Goal: Information Seeking & Learning: Learn about a topic

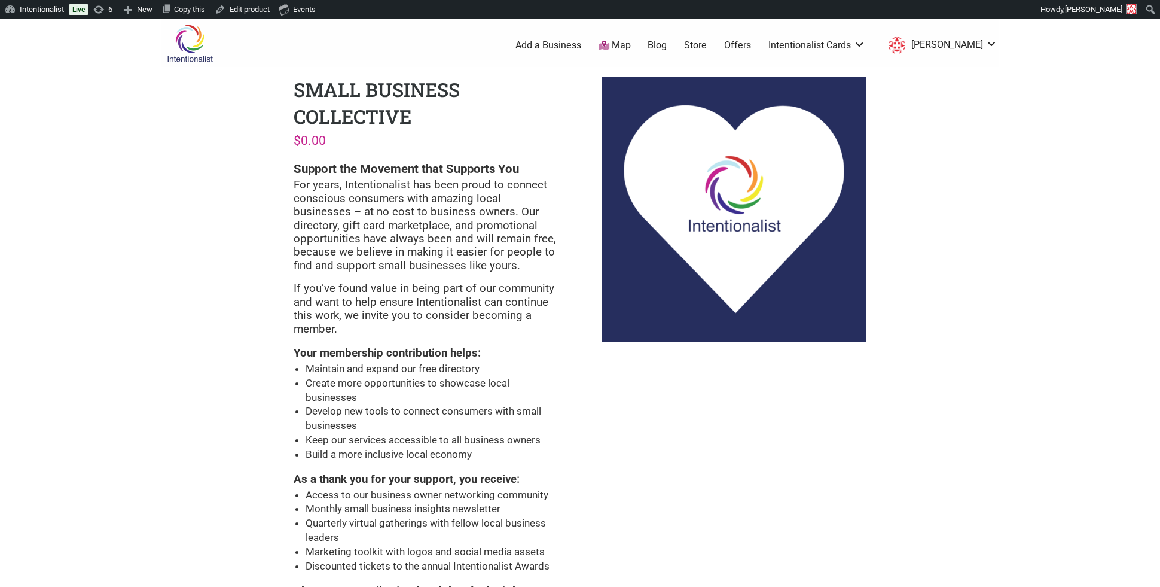
click at [667, 44] on link "Blog" at bounding box center [657, 45] width 19 height 13
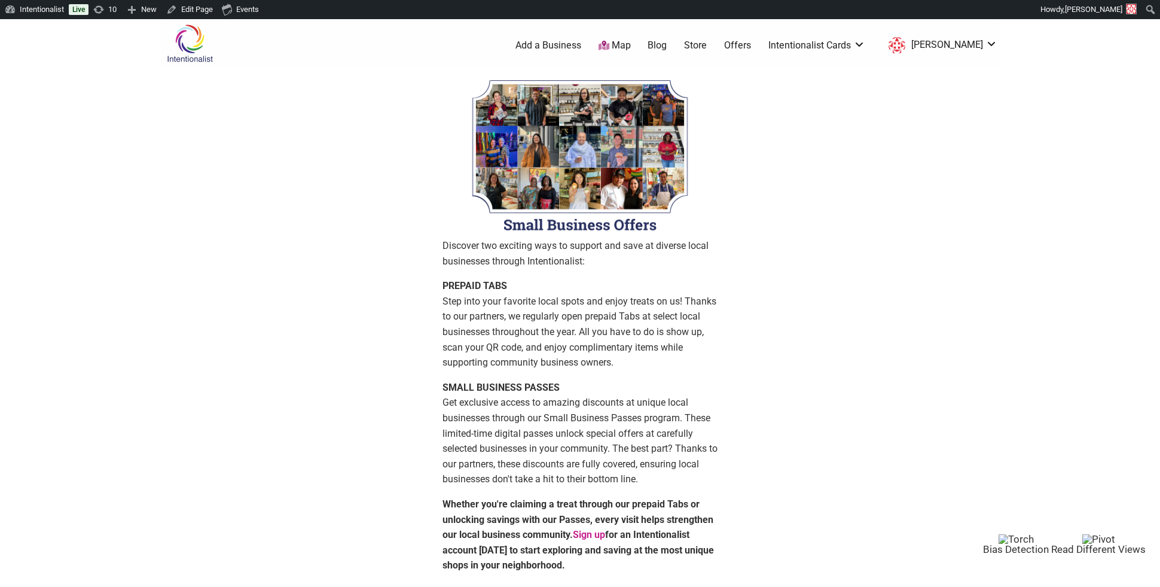
click at [179, 45] on img at bounding box center [189, 43] width 57 height 39
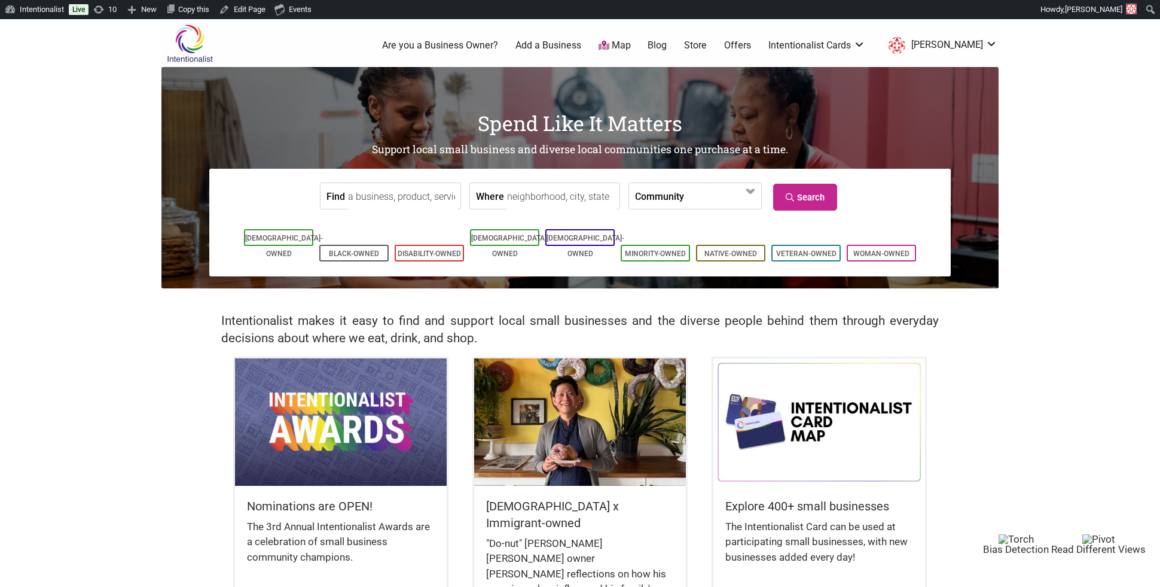
click at [369, 188] on input "Find" at bounding box center [402, 196] width 109 height 27
click at [404, 227] on div "PJ's Classic Homemade Ice Cream &amp; Bon Bons" at bounding box center [509, 223] width 308 height 23
type input "PJ's Classic Homemade Ice Cream &amp; Bon Bons"
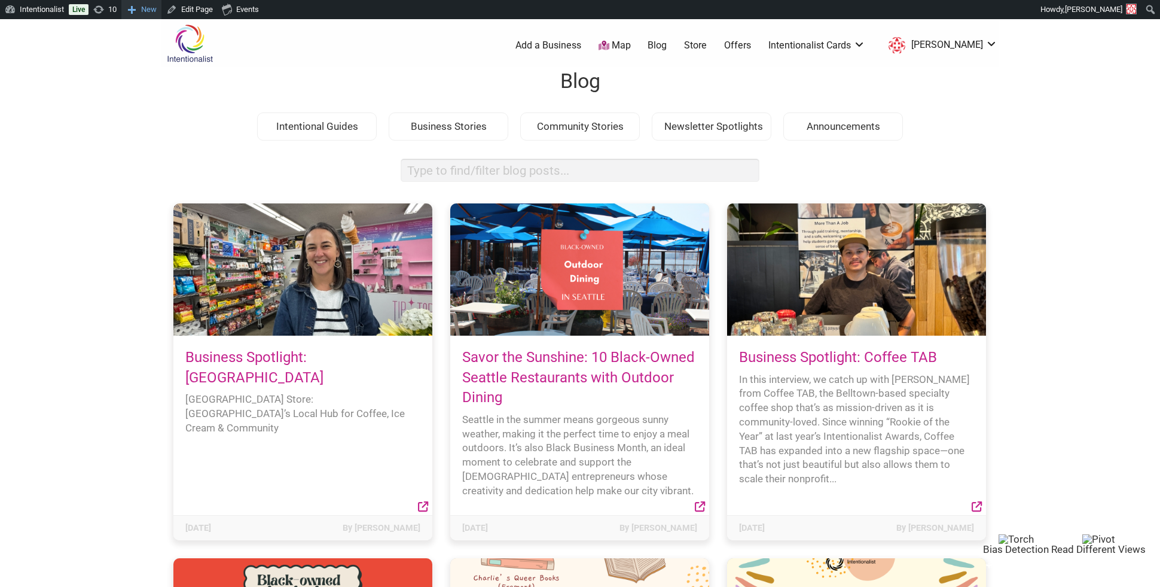
click at [148, 8] on span "New" at bounding box center [149, 9] width 16 height 19
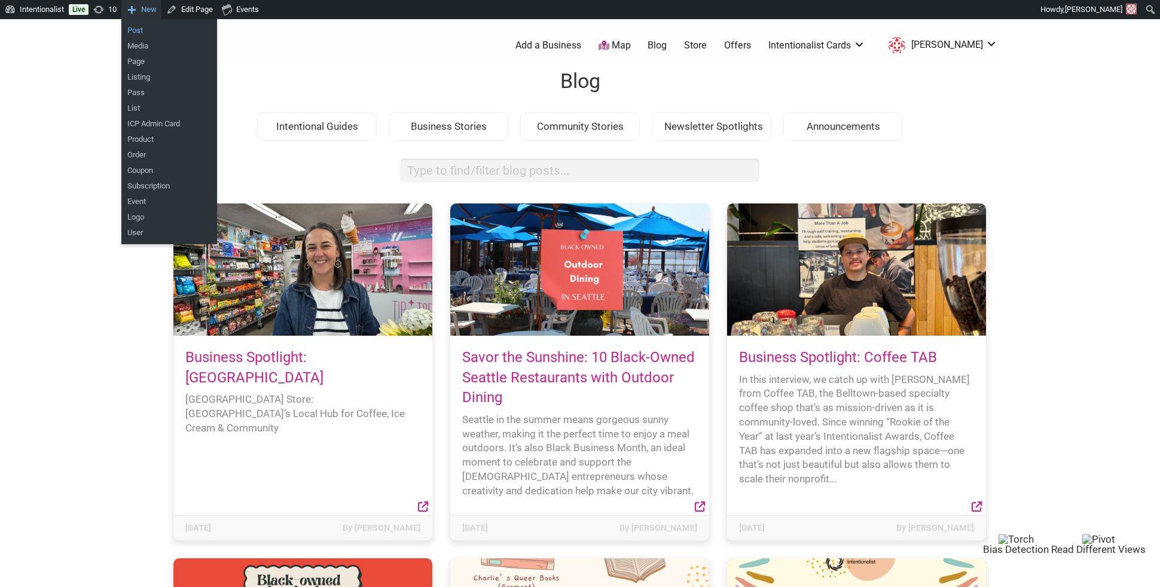
click at [147, 33] on link "Post" at bounding box center [169, 31] width 96 height 16
click at [147, 29] on link "Post" at bounding box center [169, 31] width 96 height 16
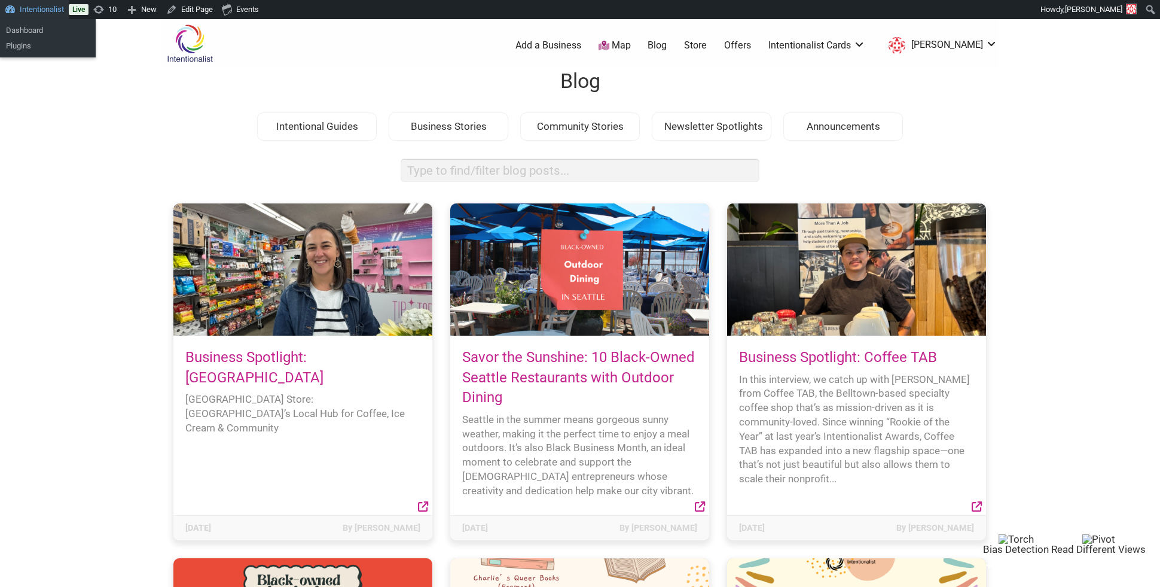
click at [31, 8] on link "Intentionalist" at bounding box center [34, 9] width 69 height 19
click at [27, 31] on link "Dashboard" at bounding box center [48, 31] width 96 height 16
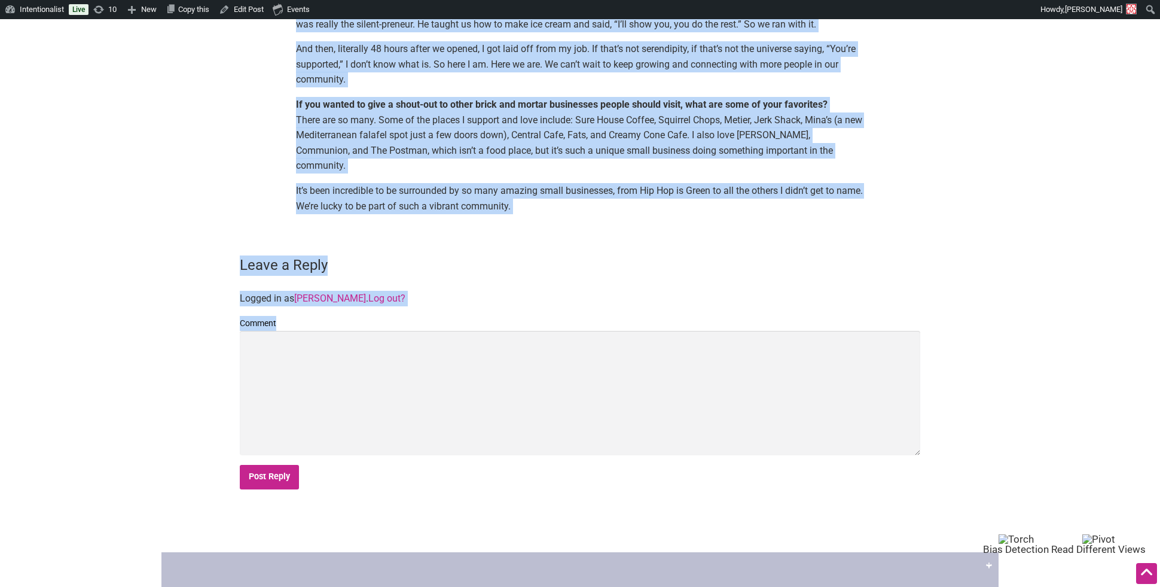
scroll to position [1426, 0]
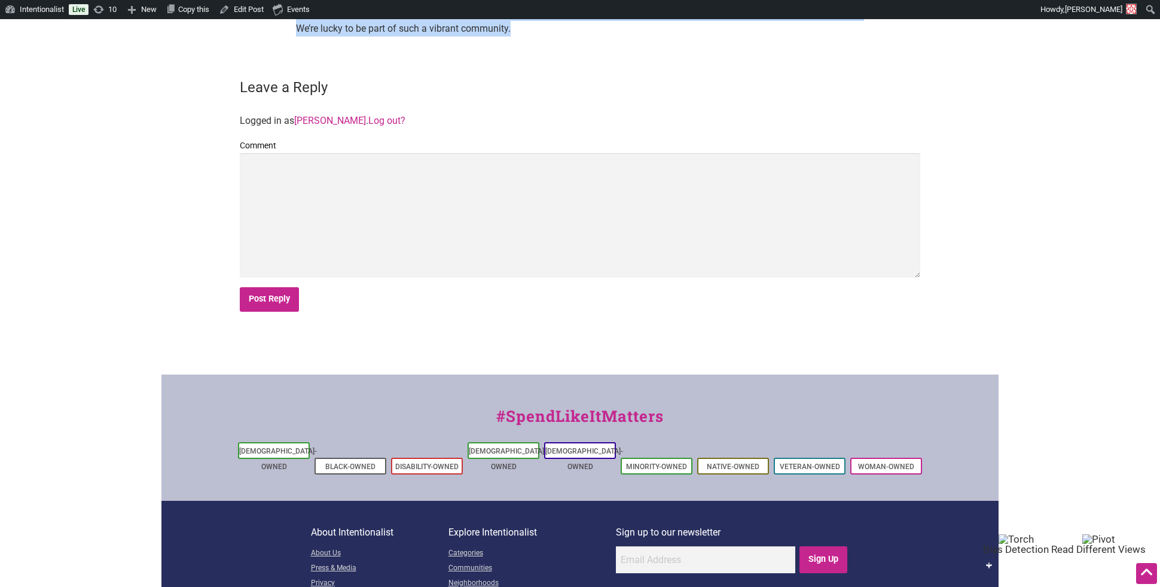
drag, startPoint x: 293, startPoint y: 130, endPoint x: 410, endPoint y: 38, distance: 148.2
copy div "Loremip’d Sitamet Consecte ad elit se DO’e Tempori Utlabore Etd Magna ali Eni A…"
